Goal: Information Seeking & Learning: Learn about a topic

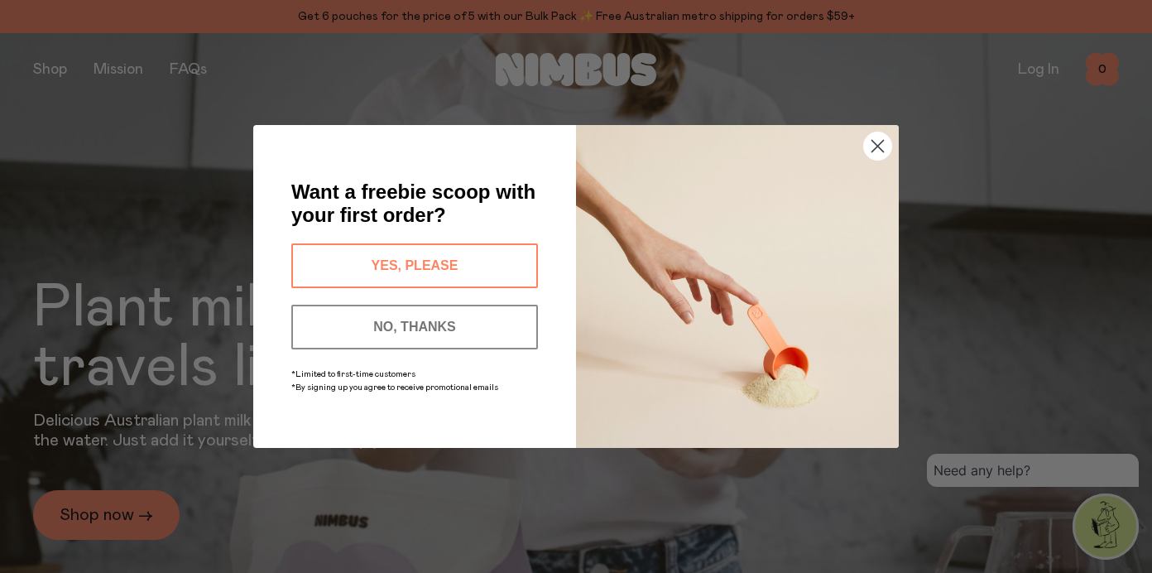
click at [875, 141] on circle "Close dialog" at bounding box center [877, 145] width 27 height 27
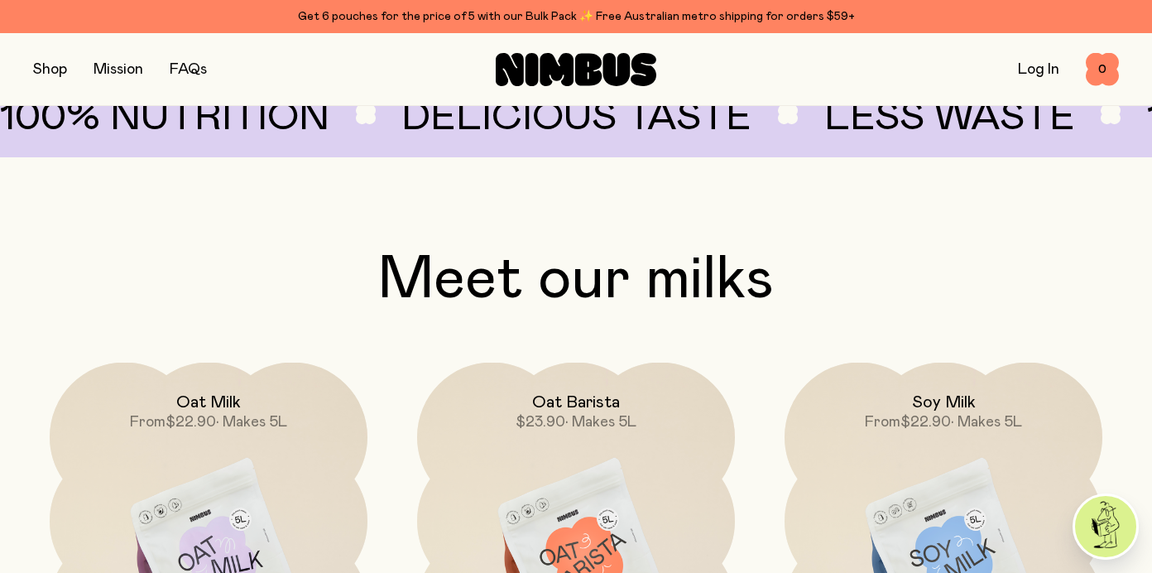
scroll to position [1042, 0]
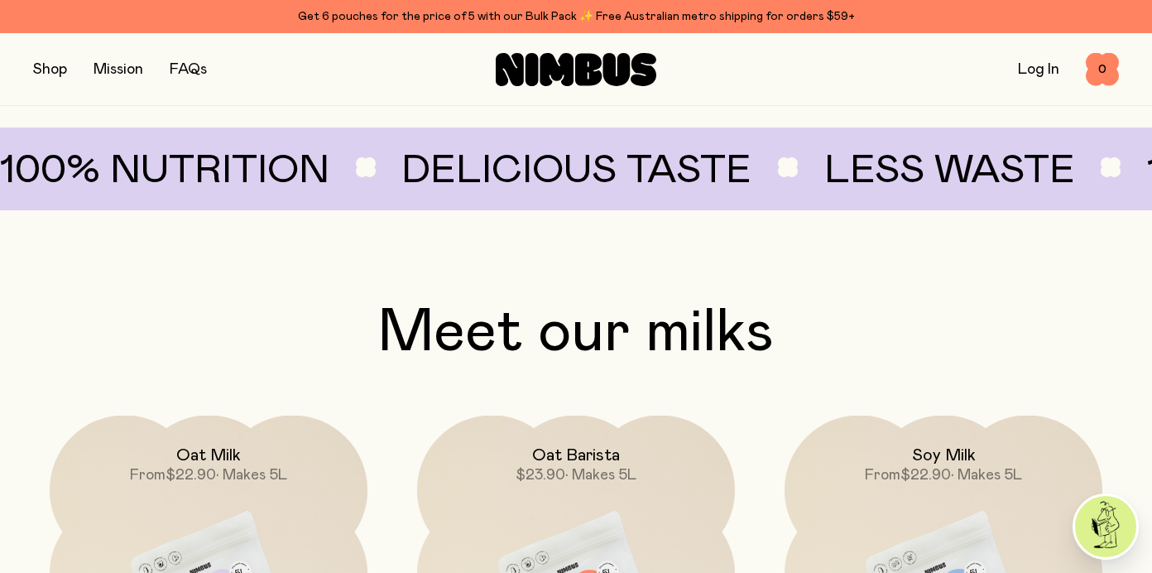
click at [44, 65] on button "button" at bounding box center [50, 69] width 34 height 23
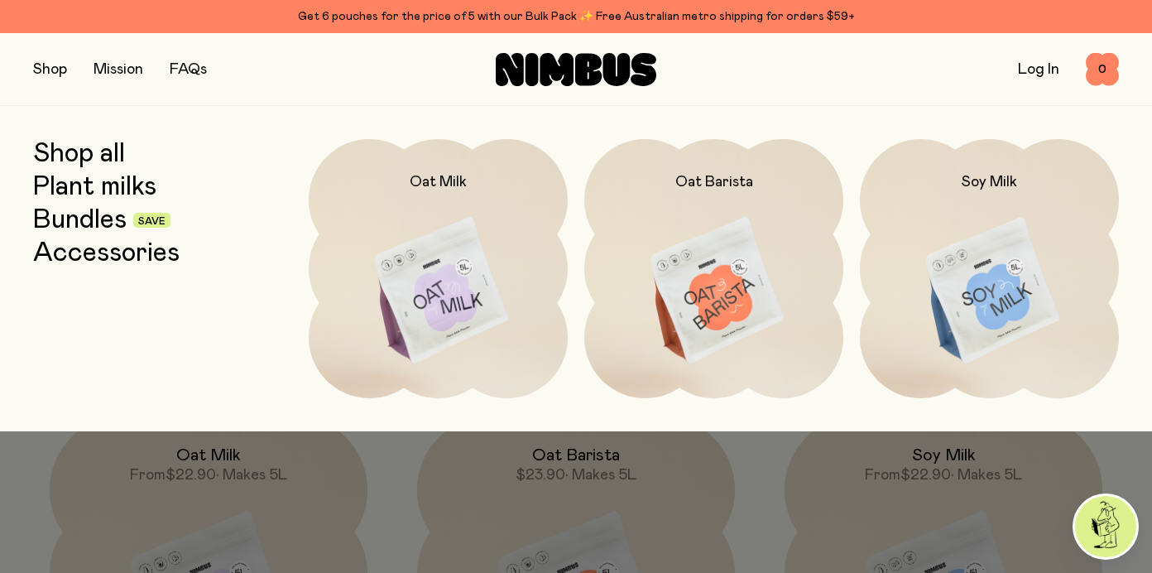
click at [67, 253] on link "Accessories" at bounding box center [106, 253] width 146 height 30
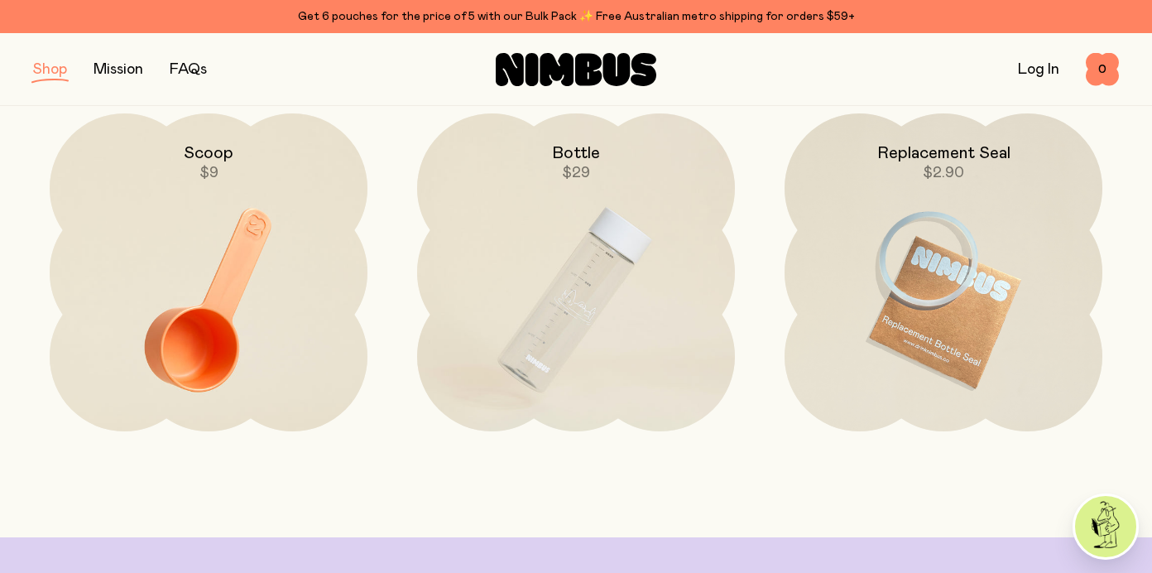
scroll to position [238, 0]
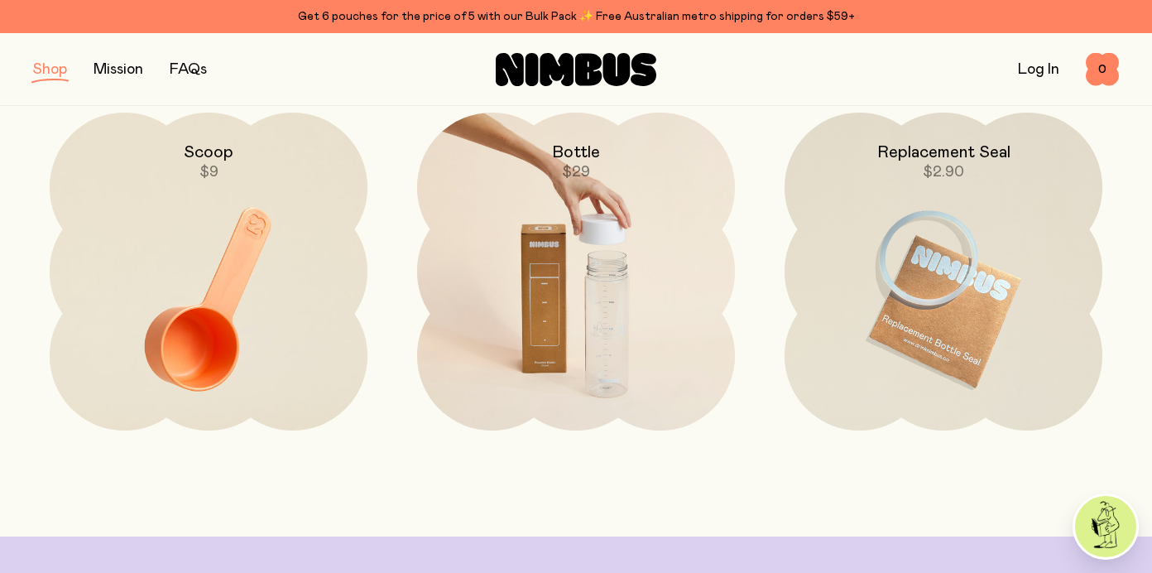
click at [574, 272] on img at bounding box center [576, 299] width 318 height 373
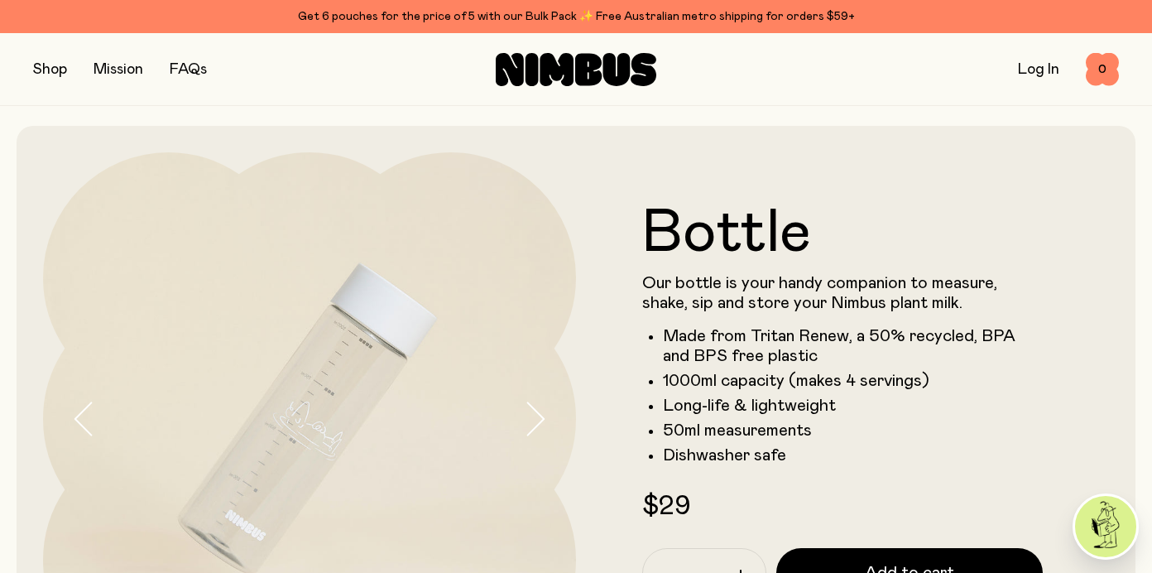
click at [41, 63] on button "button" at bounding box center [50, 69] width 34 height 23
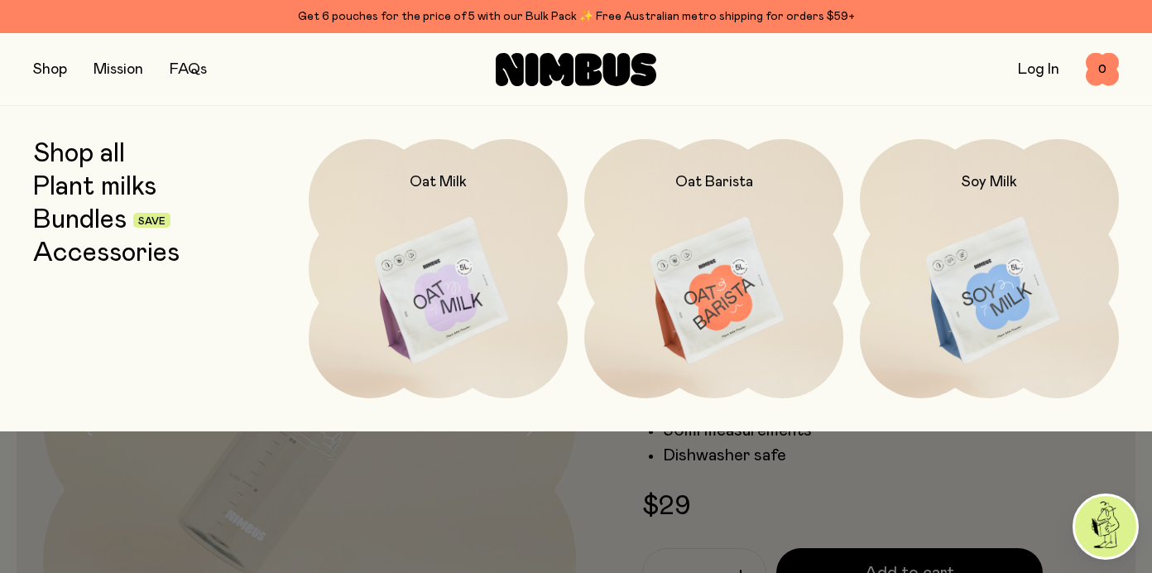
click at [60, 216] on link "Bundles" at bounding box center [79, 220] width 93 height 30
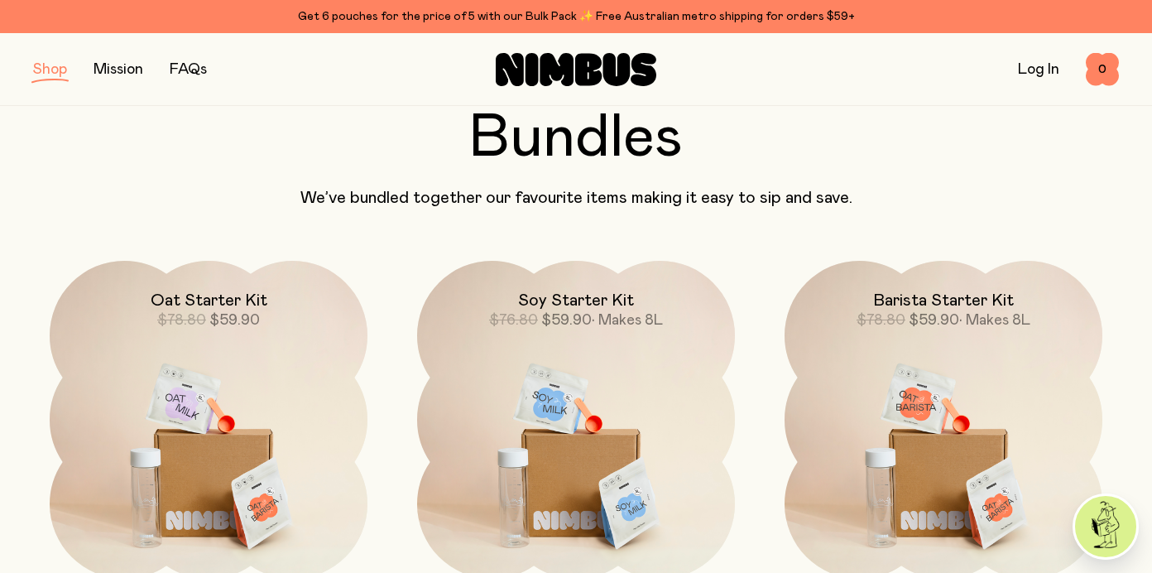
scroll to position [88, 0]
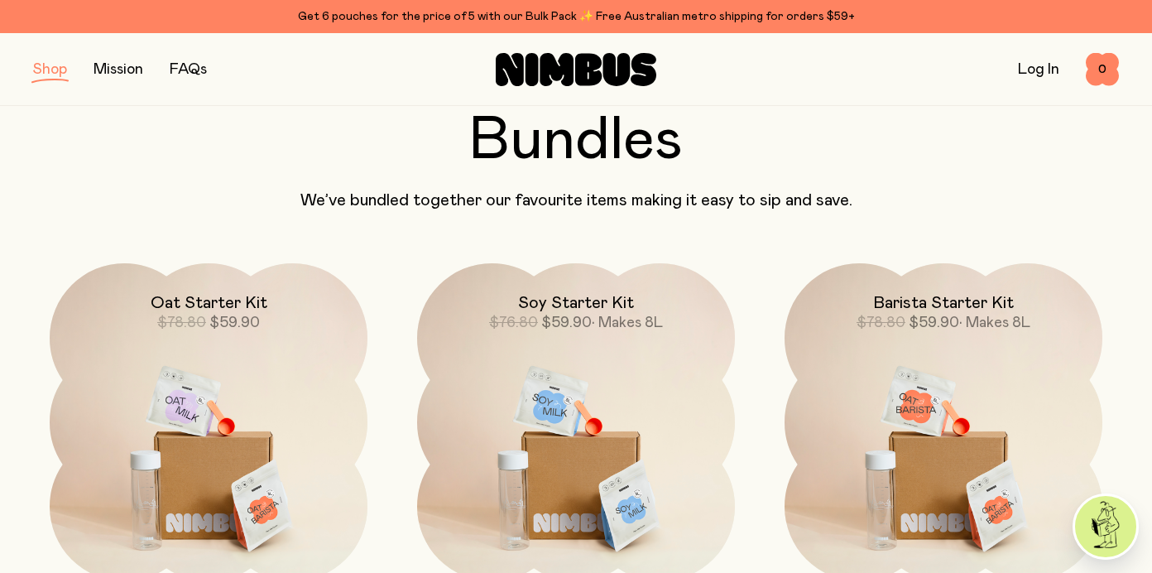
click at [46, 66] on button "button" at bounding box center [50, 69] width 34 height 23
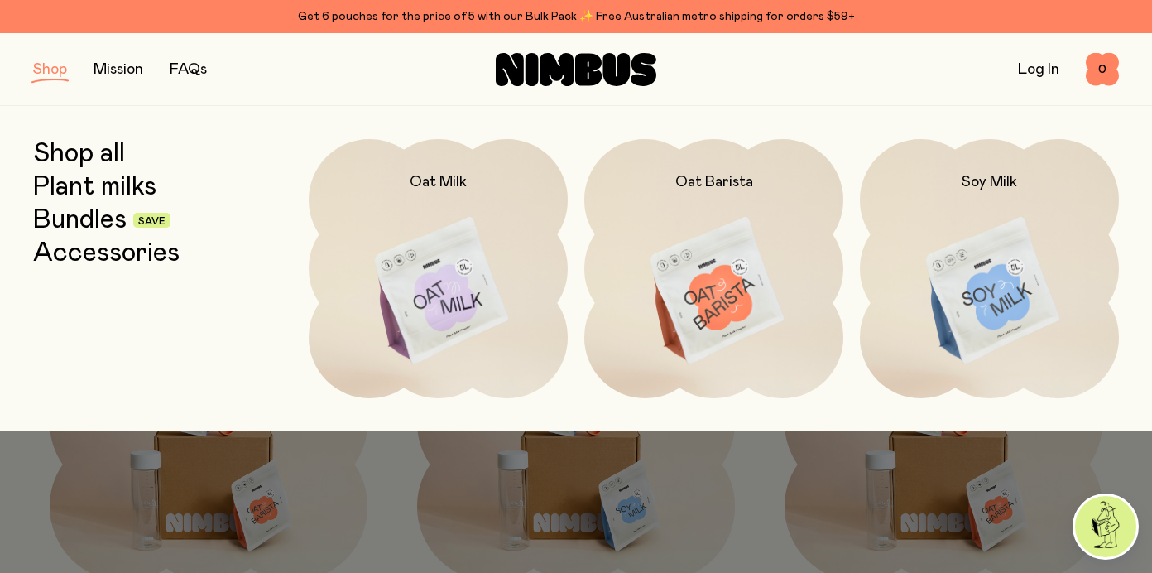
click at [59, 180] on link "Plant milks" at bounding box center [94, 187] width 123 height 30
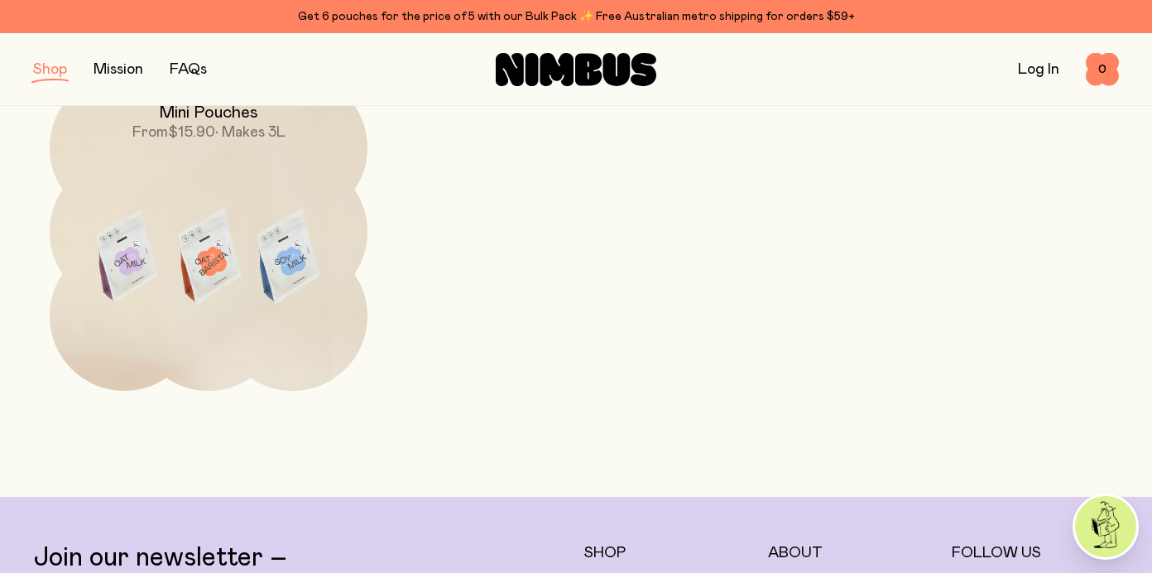
scroll to position [648, 0]
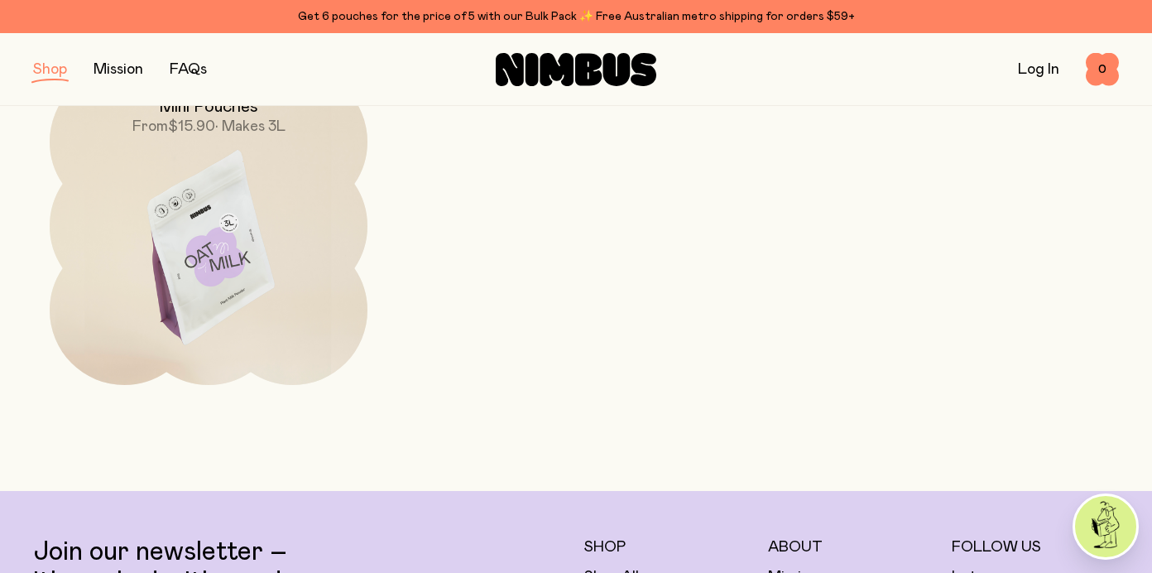
click at [206, 265] on img at bounding box center [209, 253] width 318 height 373
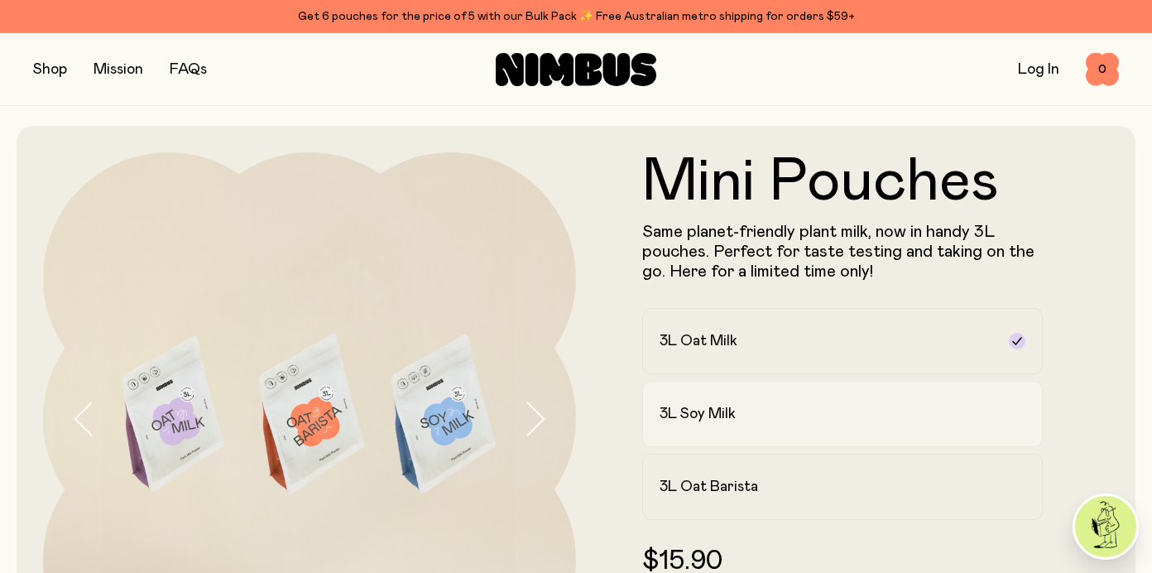
click at [681, 405] on h2 "3L Soy Milk" at bounding box center [697, 414] width 76 height 20
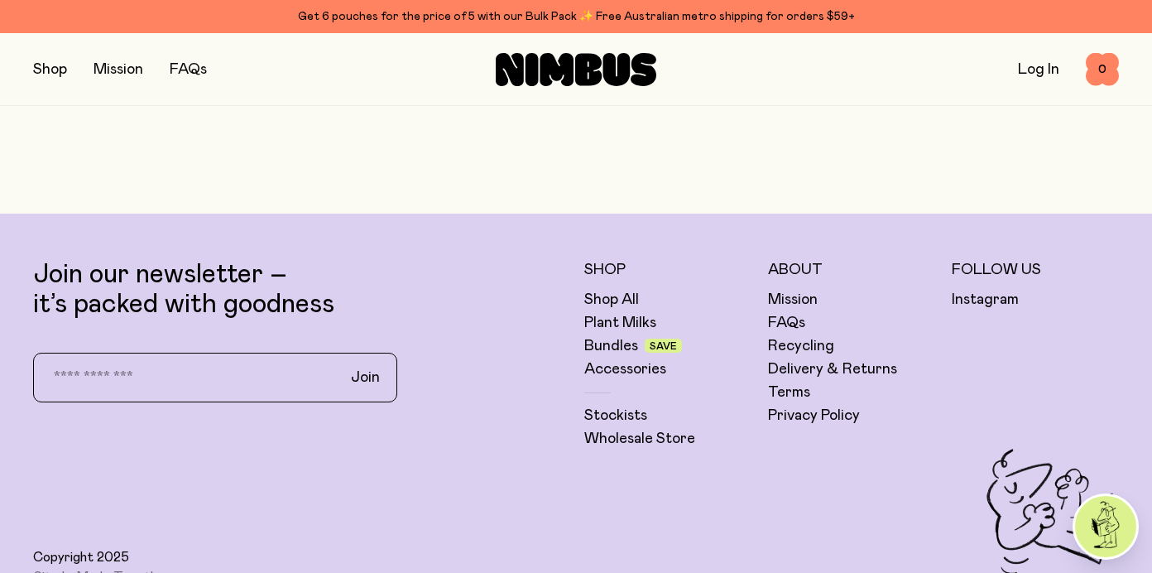
scroll to position [1380, 0]
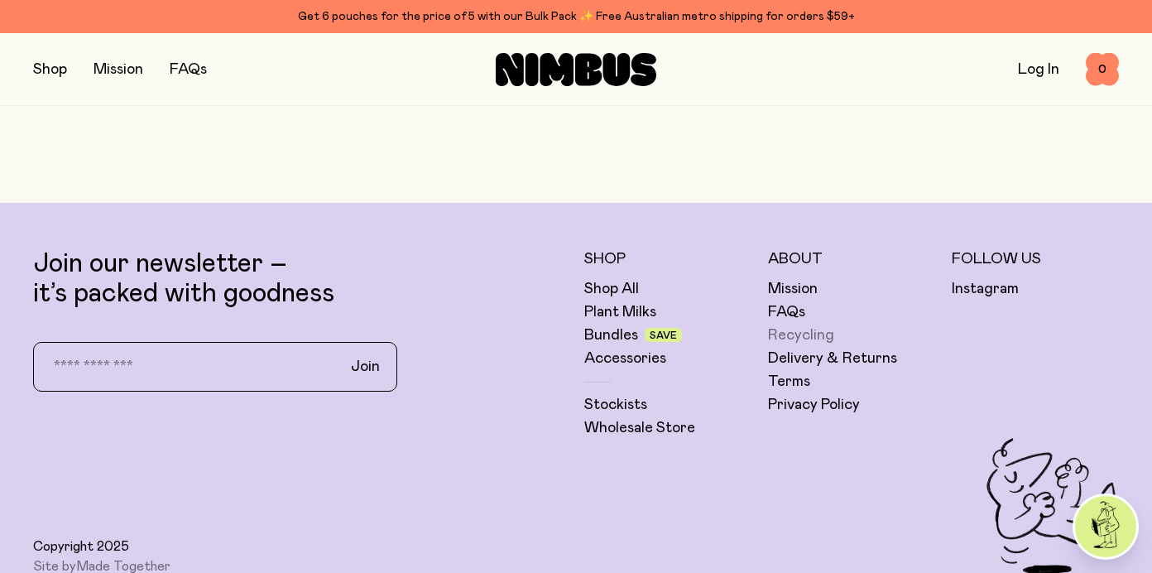
click at [808, 345] on link "Recycling" at bounding box center [801, 335] width 66 height 20
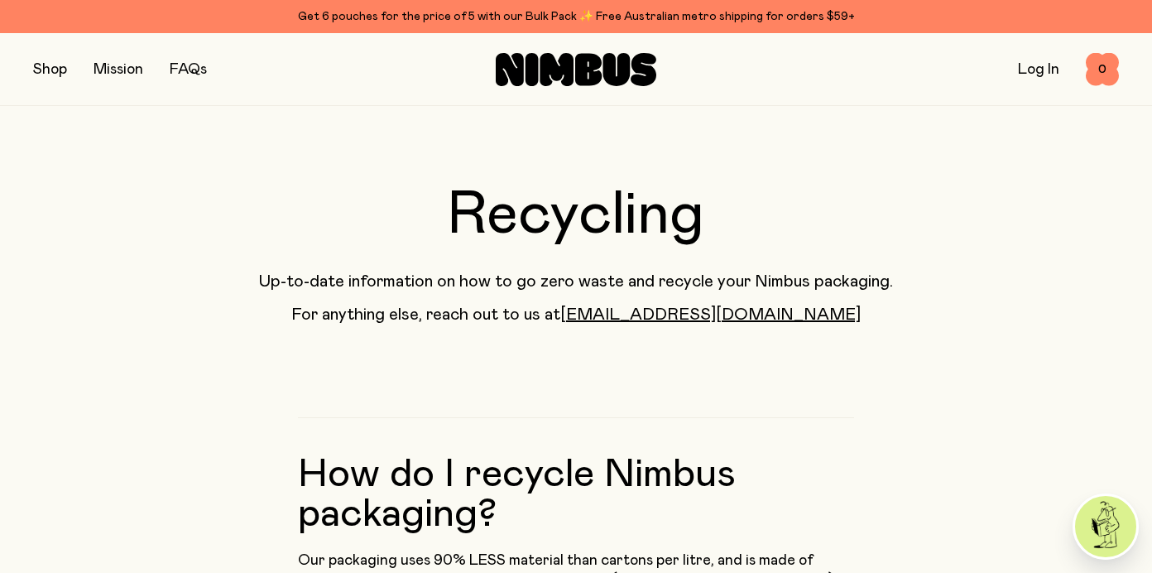
click at [36, 64] on button "button" at bounding box center [50, 69] width 34 height 23
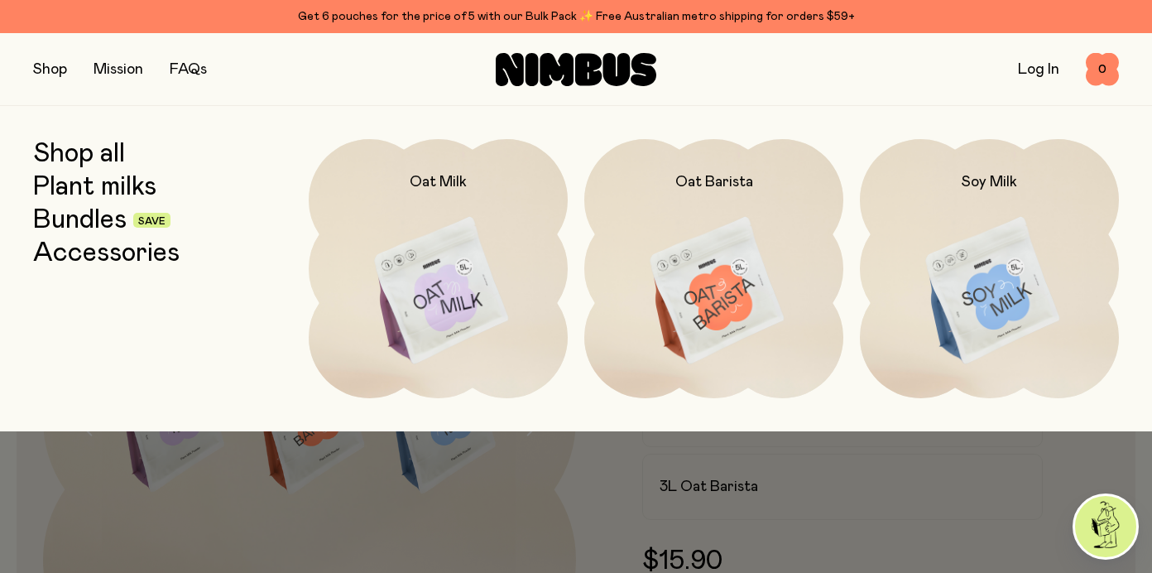
scroll to position [1380, 0]
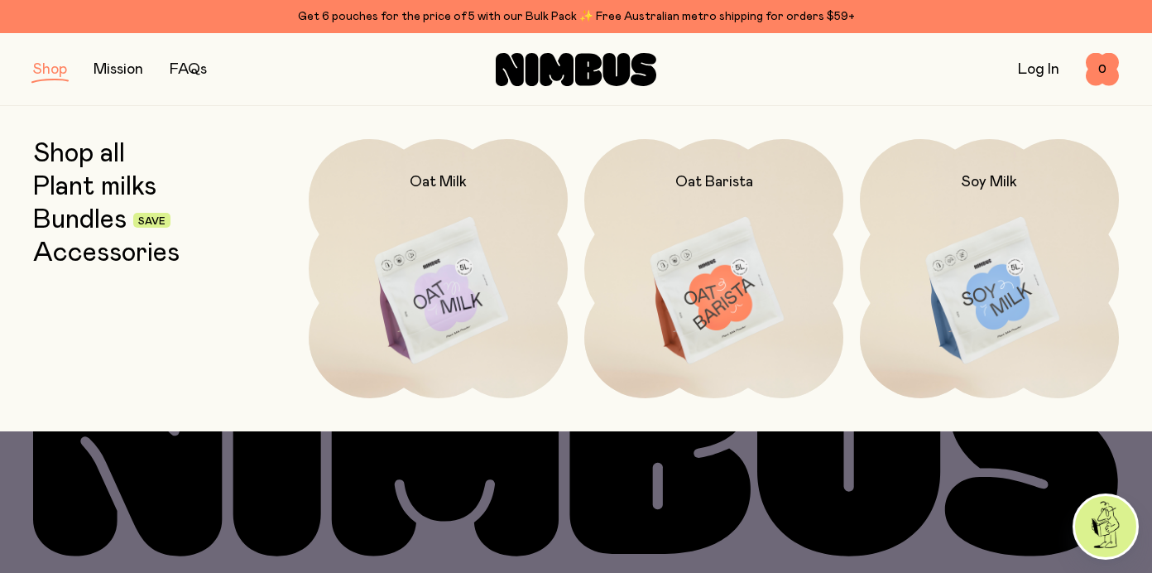
scroll to position [648, 0]
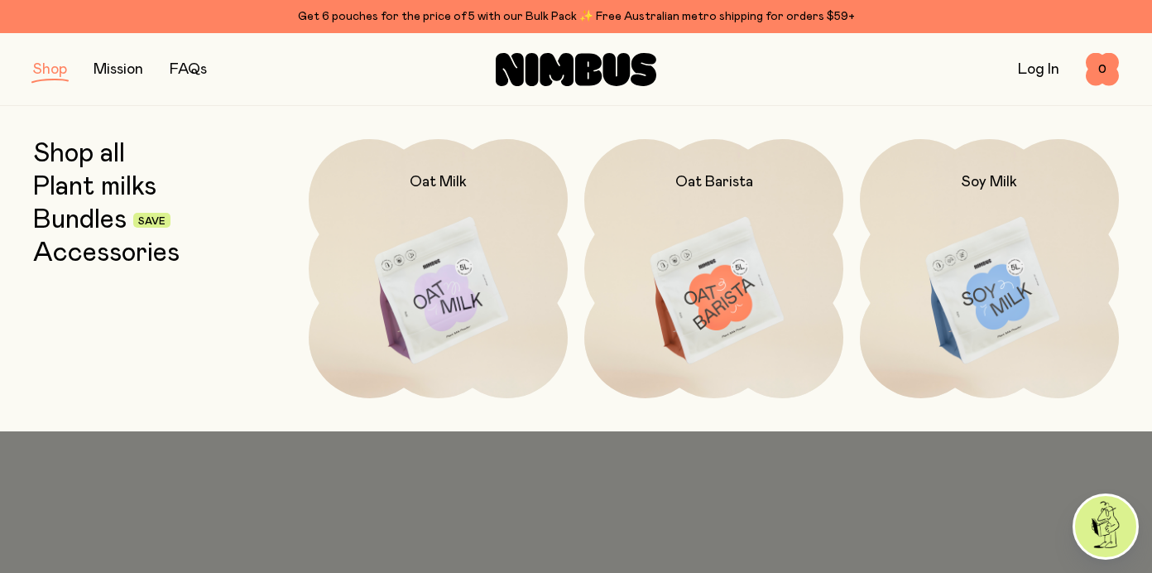
scroll to position [88, 0]
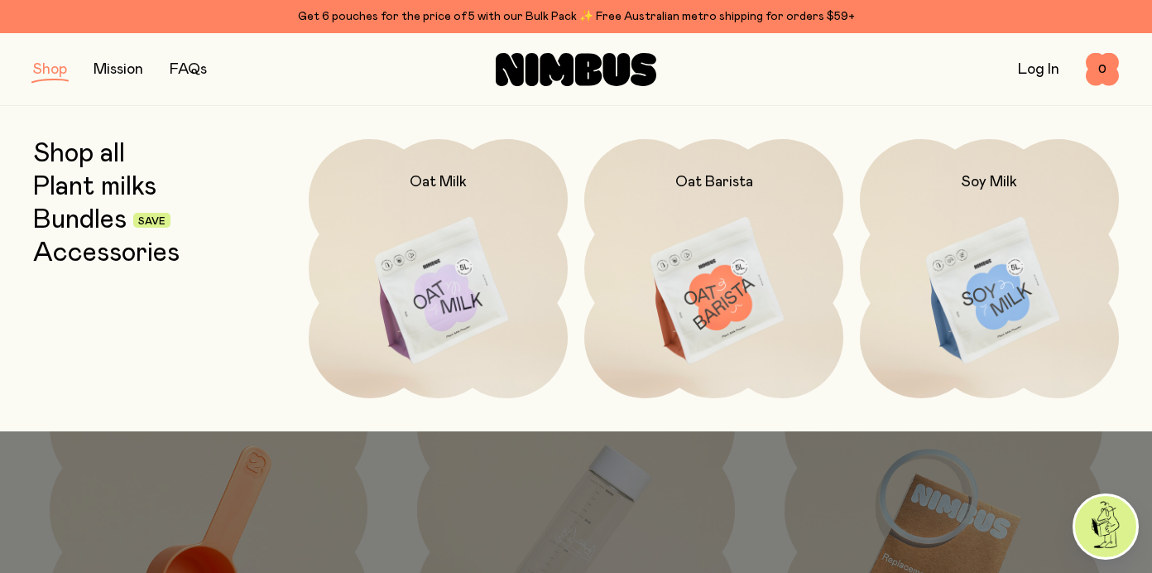
scroll to position [238, 0]
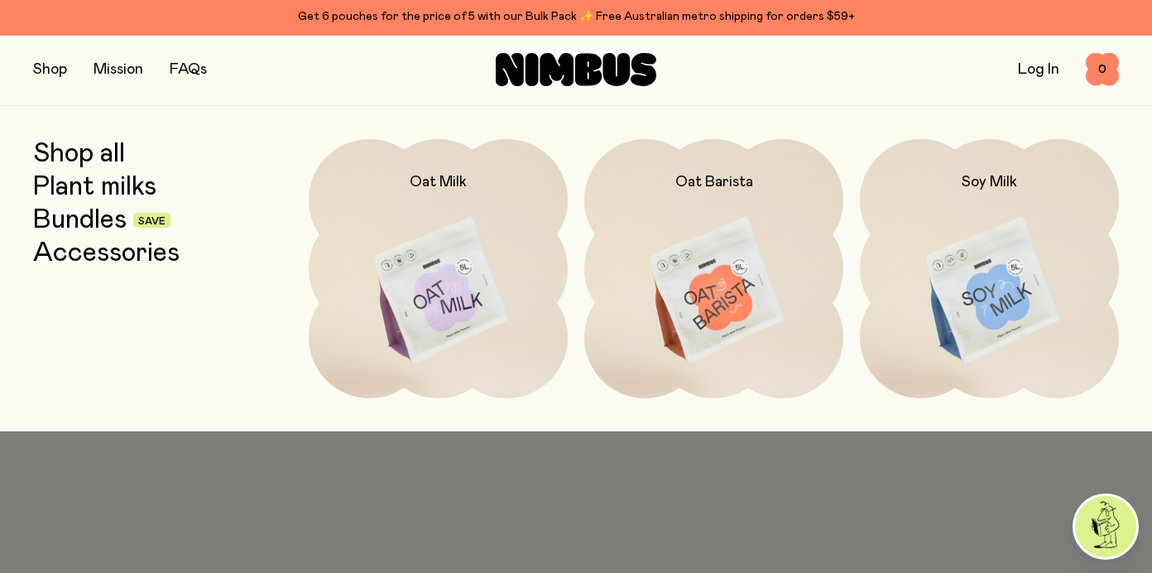
scroll to position [1042, 0]
